Goal: Task Accomplishment & Management: Understand process/instructions

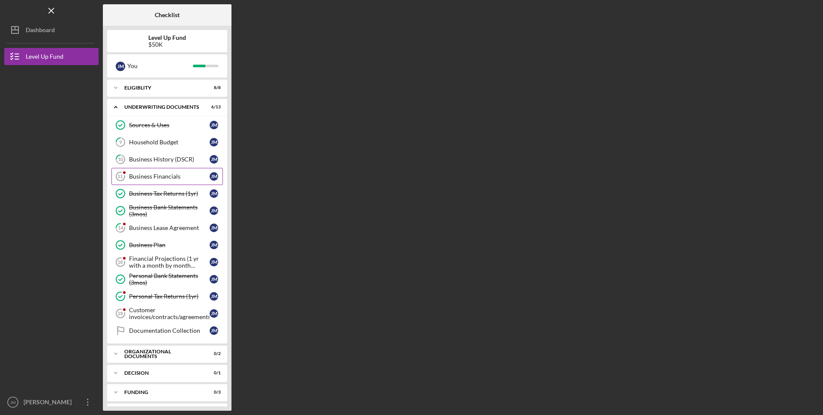
click at [170, 178] on div "Business Financials" at bounding box center [169, 176] width 81 height 7
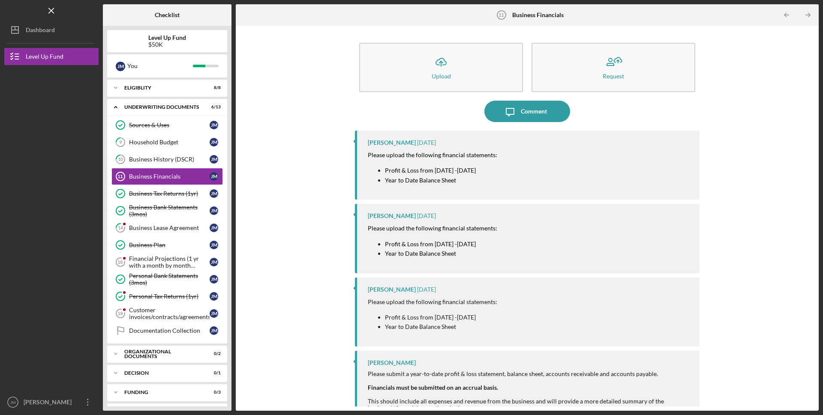
scroll to position [16, 0]
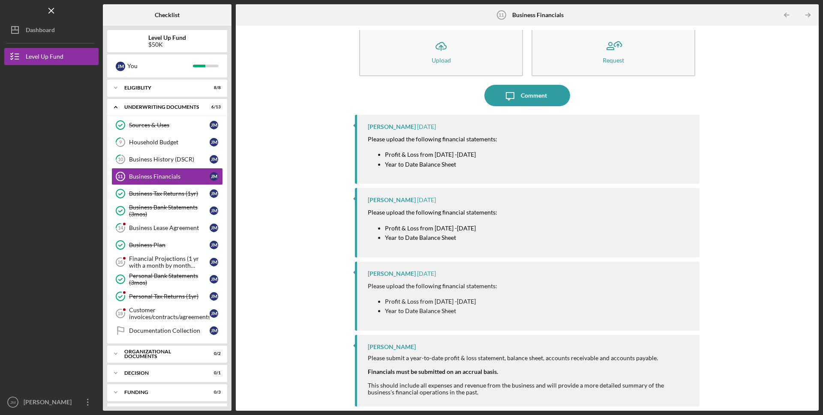
click at [387, 154] on mark "Profit & Loss from [DATE] -[DATE]" at bounding box center [430, 154] width 91 height 7
click at [387, 153] on mark "Profit & Loss from [DATE] -[DATE]" at bounding box center [430, 154] width 91 height 7
copy mark "Profit & Loss from [DATE] -[DATE]"
